Goal: Find specific page/section: Find specific page/section

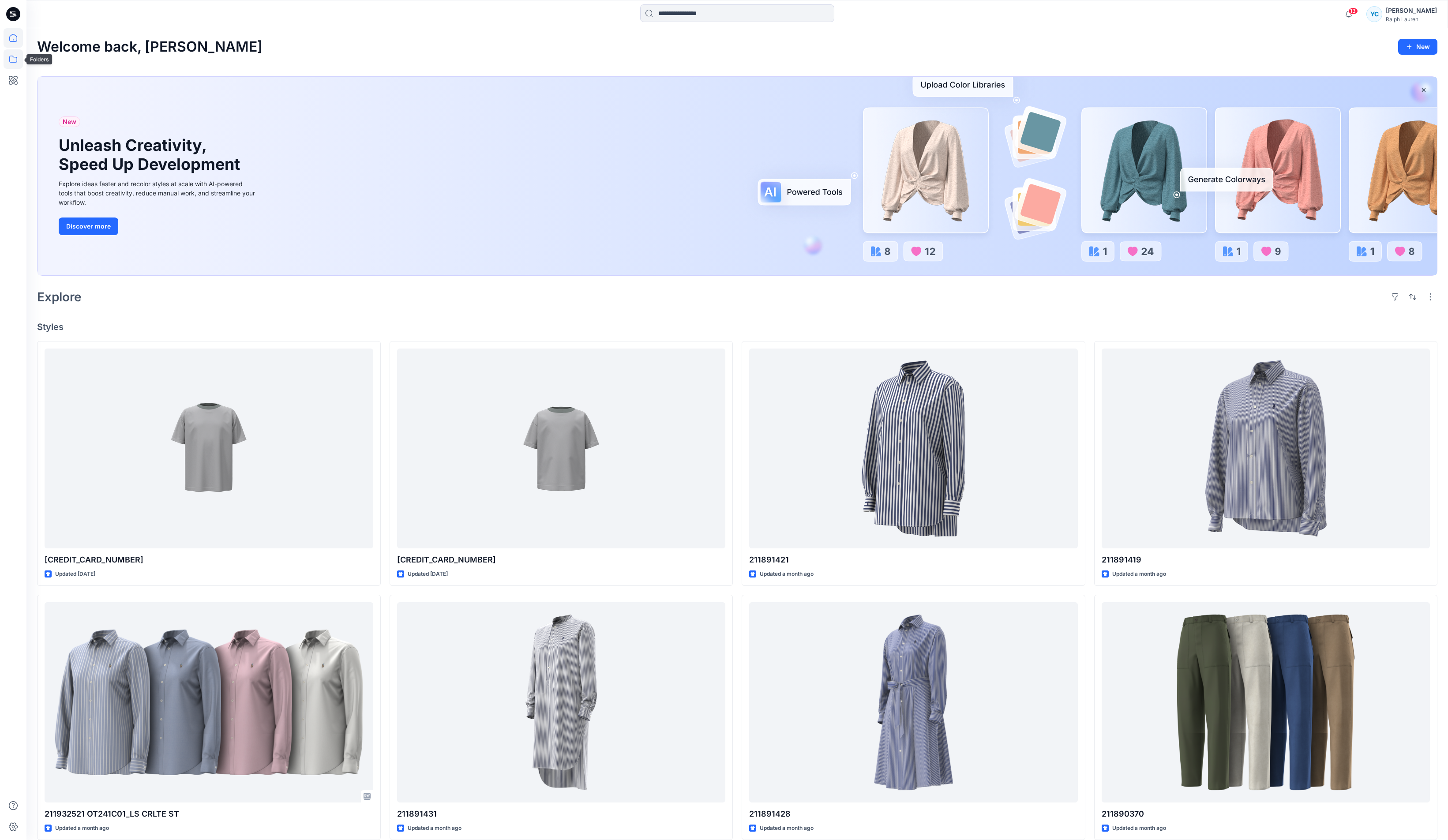
click at [16, 59] on icon at bounding box center [13, 59] width 19 height 19
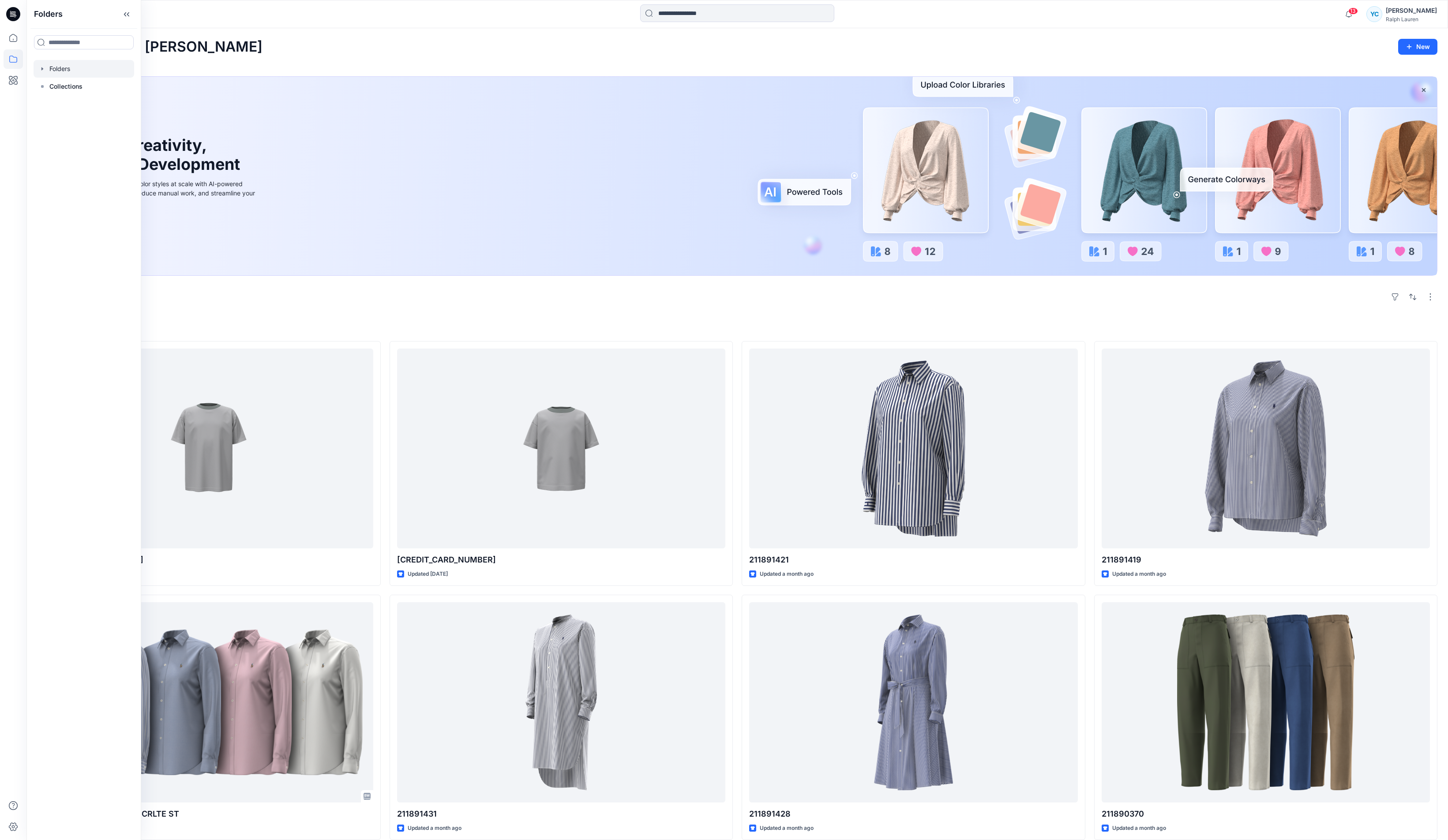
click at [70, 71] on div at bounding box center [83, 69] width 100 height 18
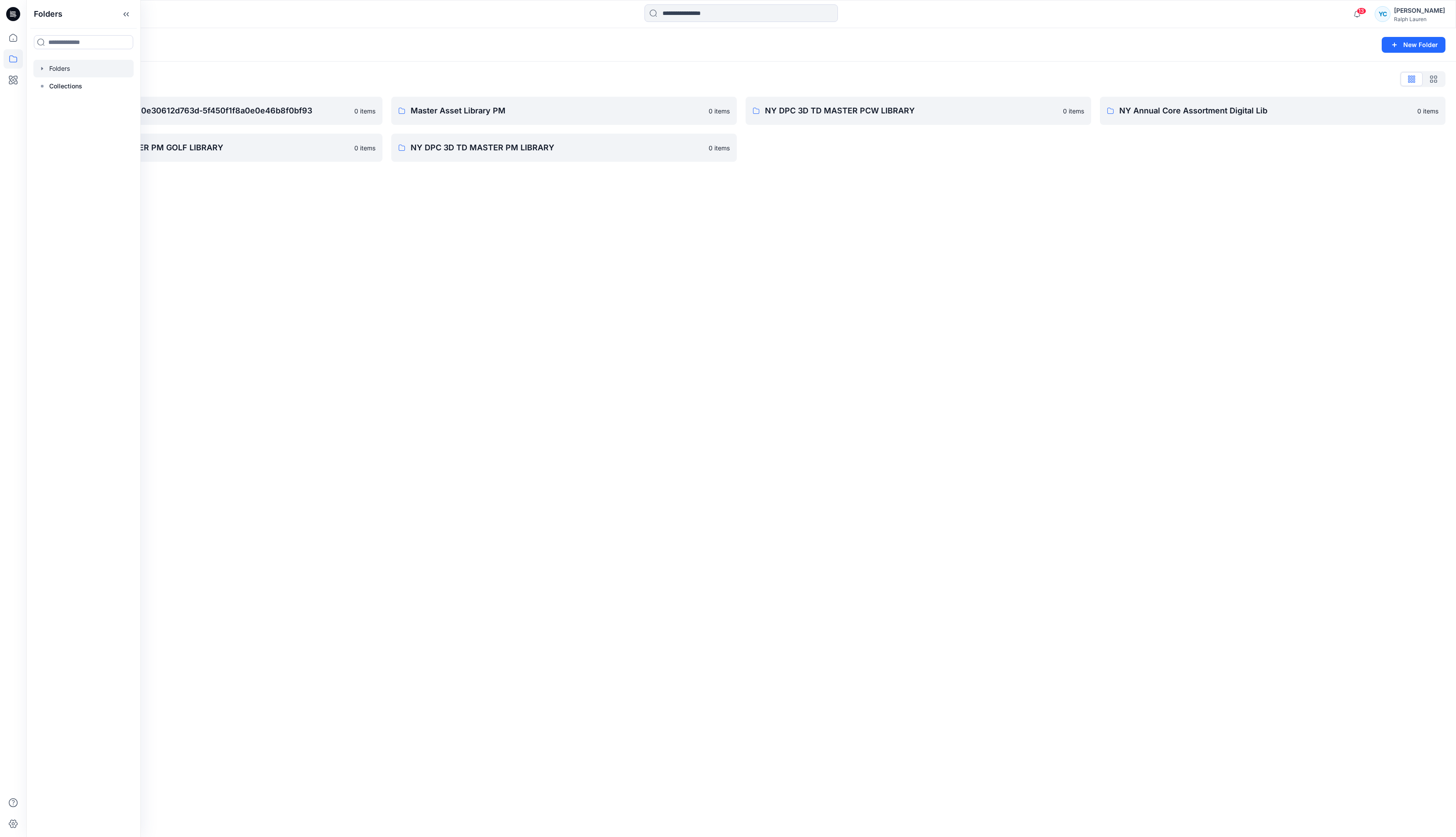
click at [973, 418] on div "Folders New Folder Folders List __chat-5d00f6788a0e0e30612d763d-5f450f1f8a0e0e4…" at bounding box center [741, 432] width 1429 height 809
click at [1243, 112] on p "NY Annual Core Assortment Digital Lib" at bounding box center [1266, 111] width 293 height 12
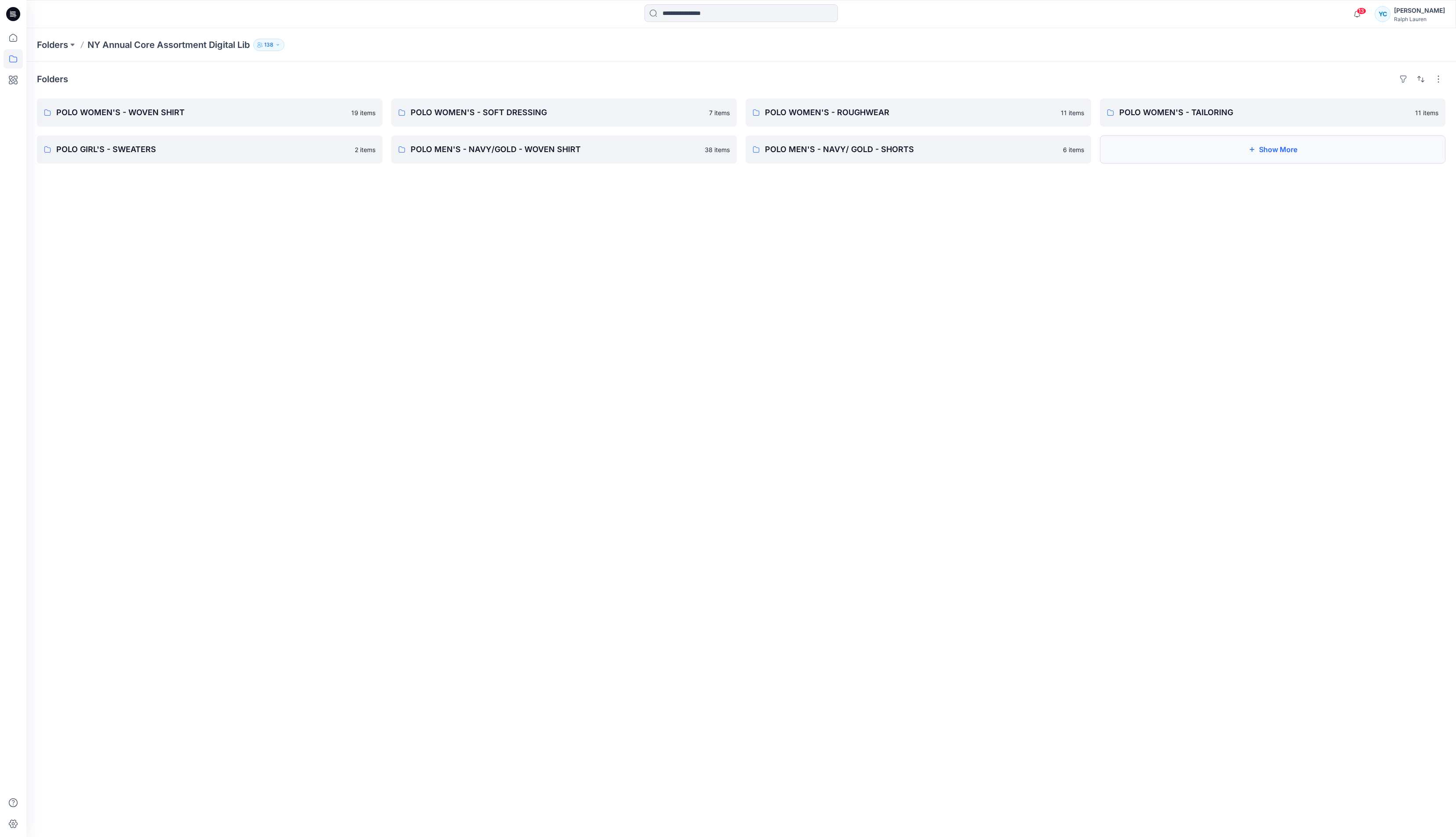
click at [1223, 160] on button "Show More" at bounding box center [1272, 150] width 345 height 28
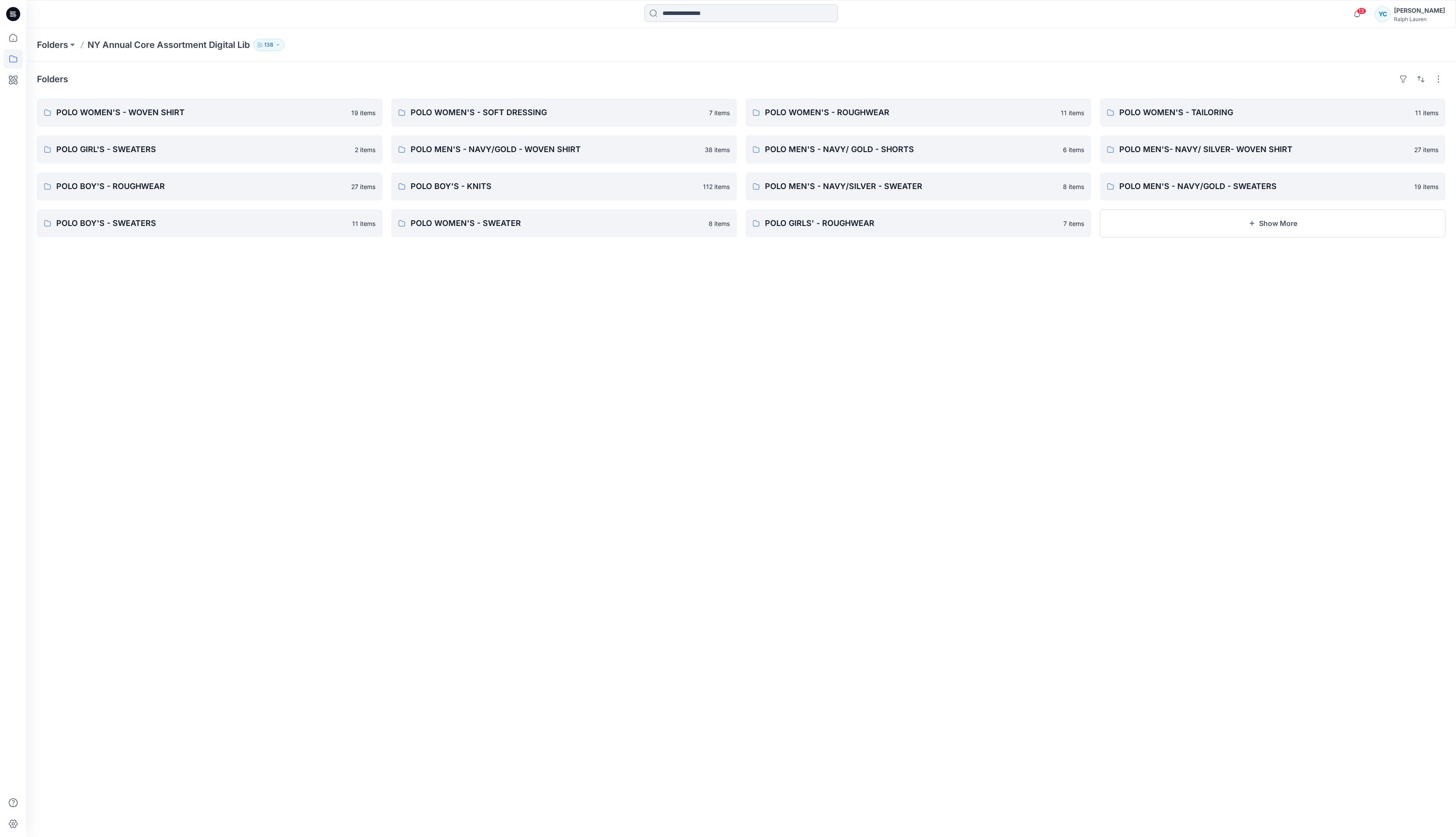
click at [772, 19] on input at bounding box center [741, 13] width 193 height 18
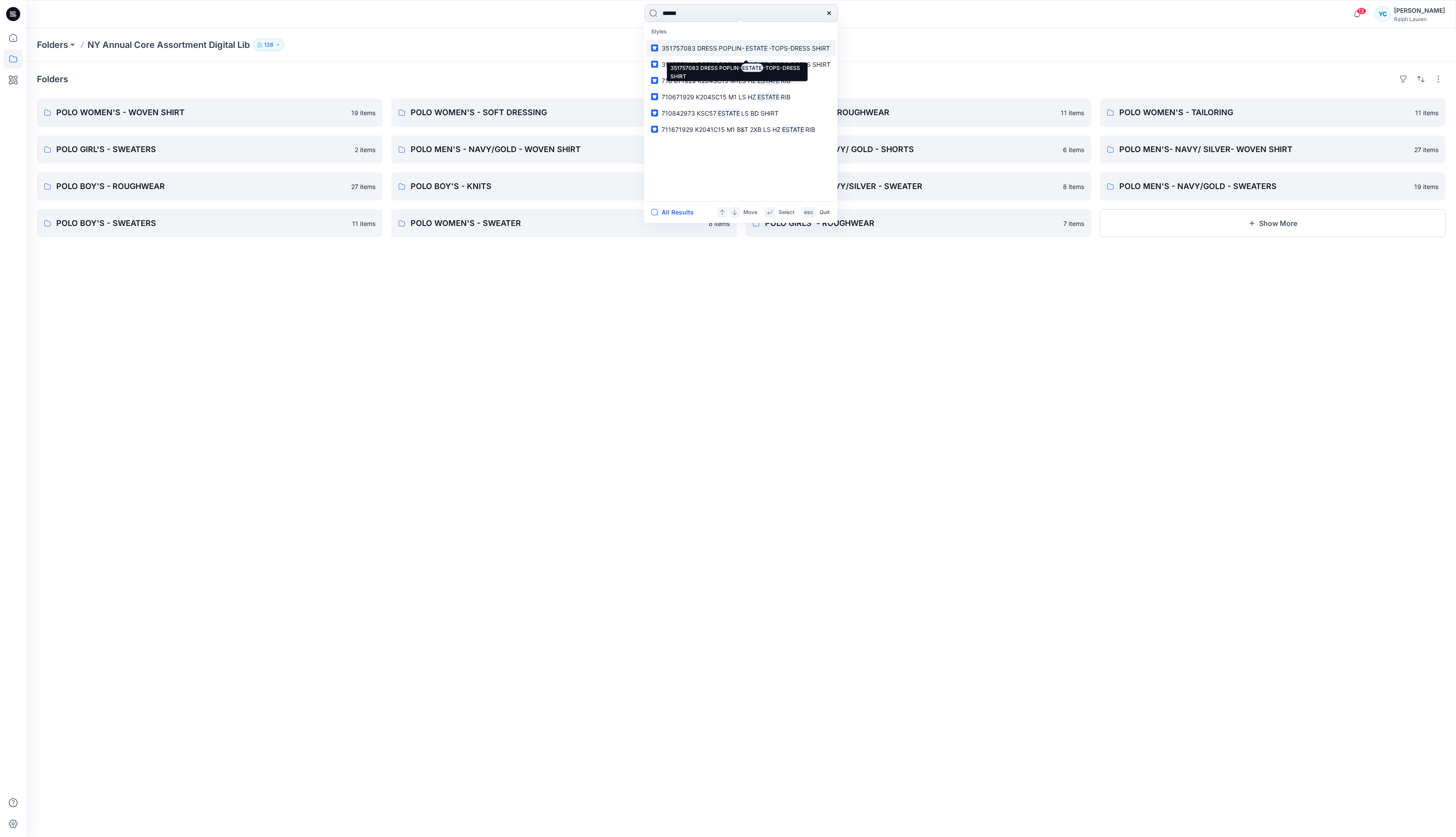
type input "******"
click at [769, 53] on mark "ESTATE" at bounding box center [757, 48] width 25 height 10
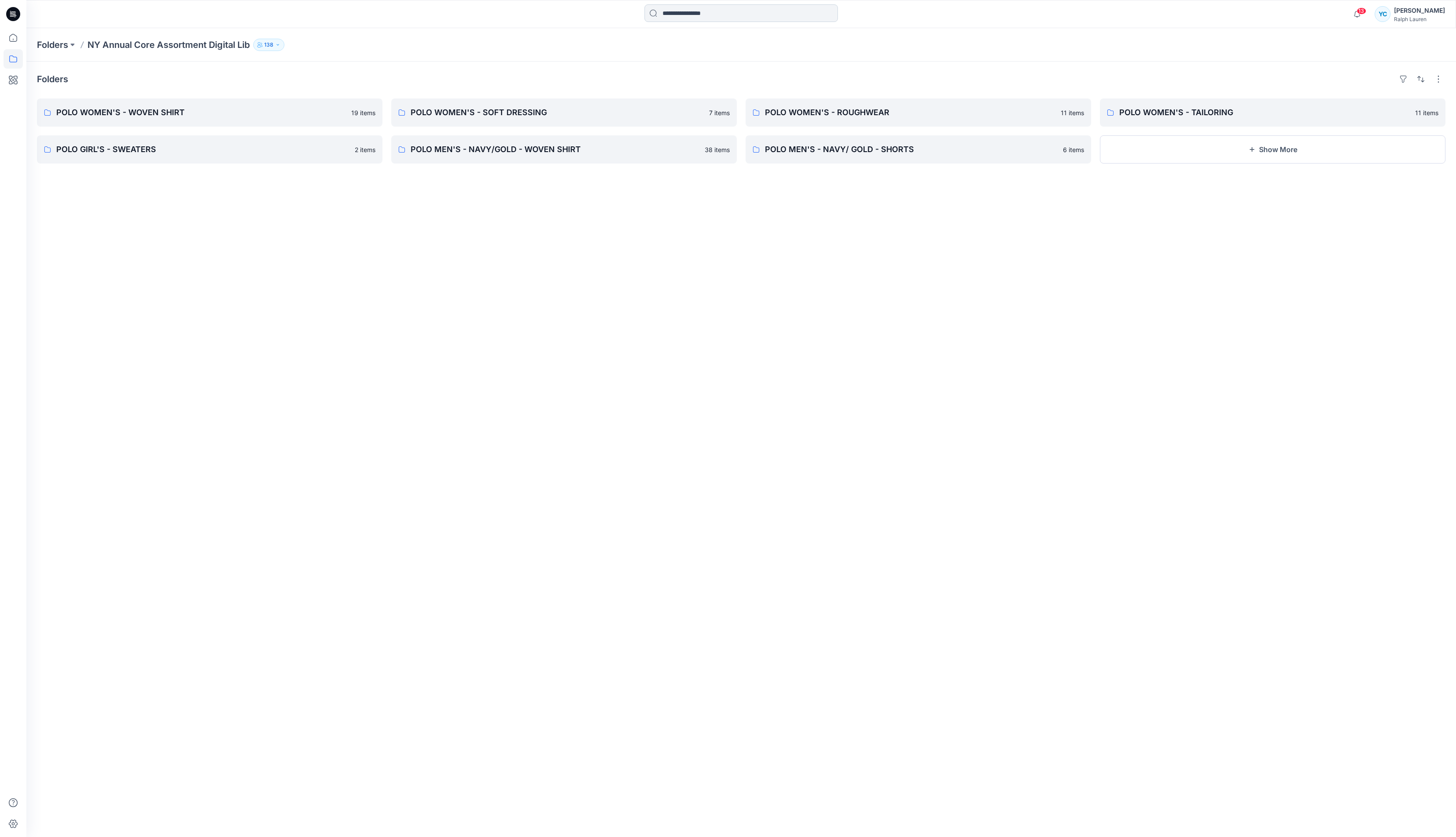
click at [779, 20] on input at bounding box center [741, 13] width 193 height 18
click at [675, 50] on p "Estate" at bounding box center [671, 48] width 18 height 9
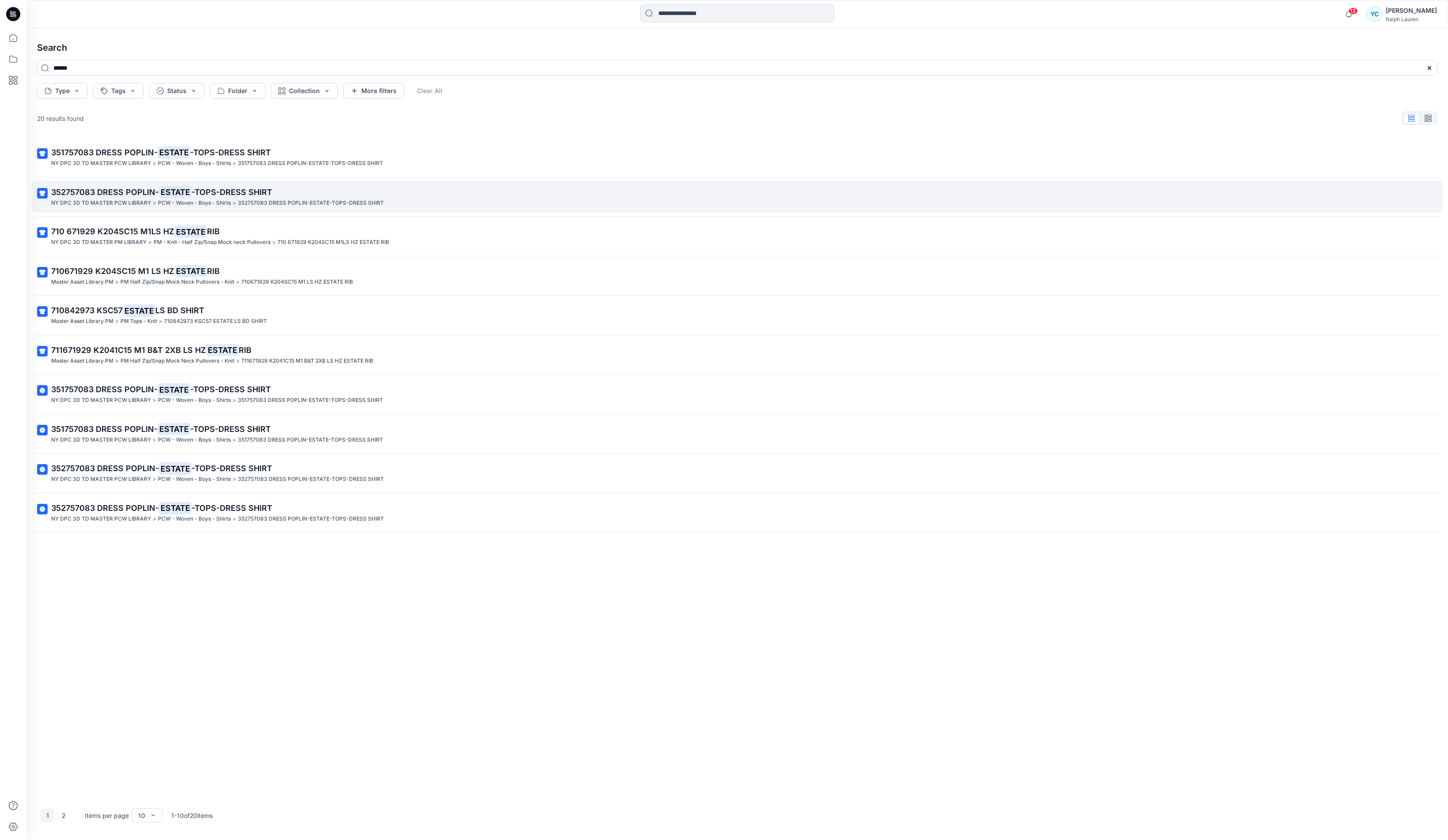
click at [238, 197] on span "-TOPS-DRESS SHIRT" at bounding box center [232, 192] width 81 height 9
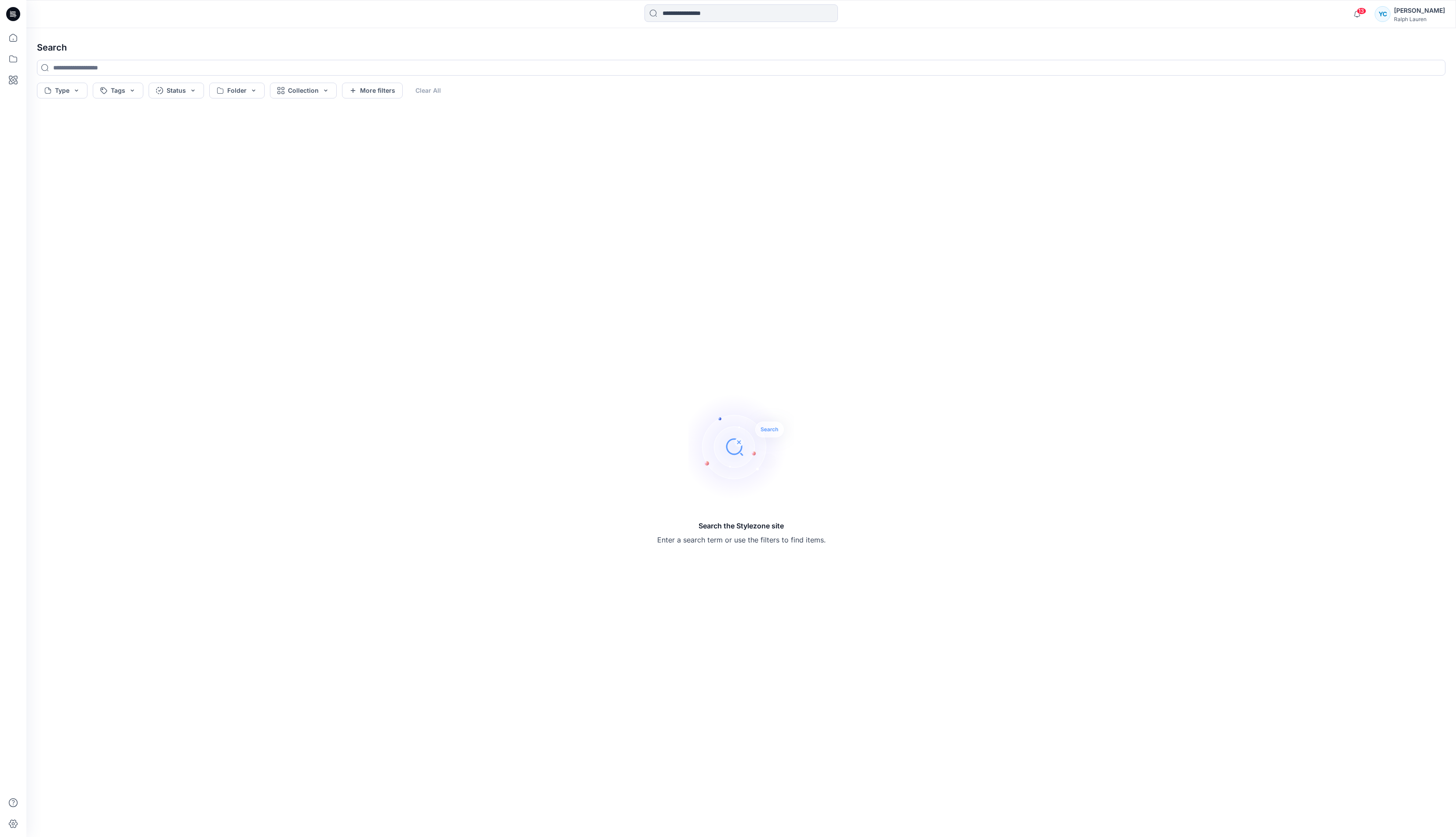
click at [768, 22] on div at bounding box center [741, 14] width 193 height 19
click at [774, 9] on input at bounding box center [741, 13] width 193 height 18
click at [700, 55] on link "Estate" at bounding box center [741, 48] width 190 height 16
type input "******"
